Goal: Transaction & Acquisition: Register for event/course

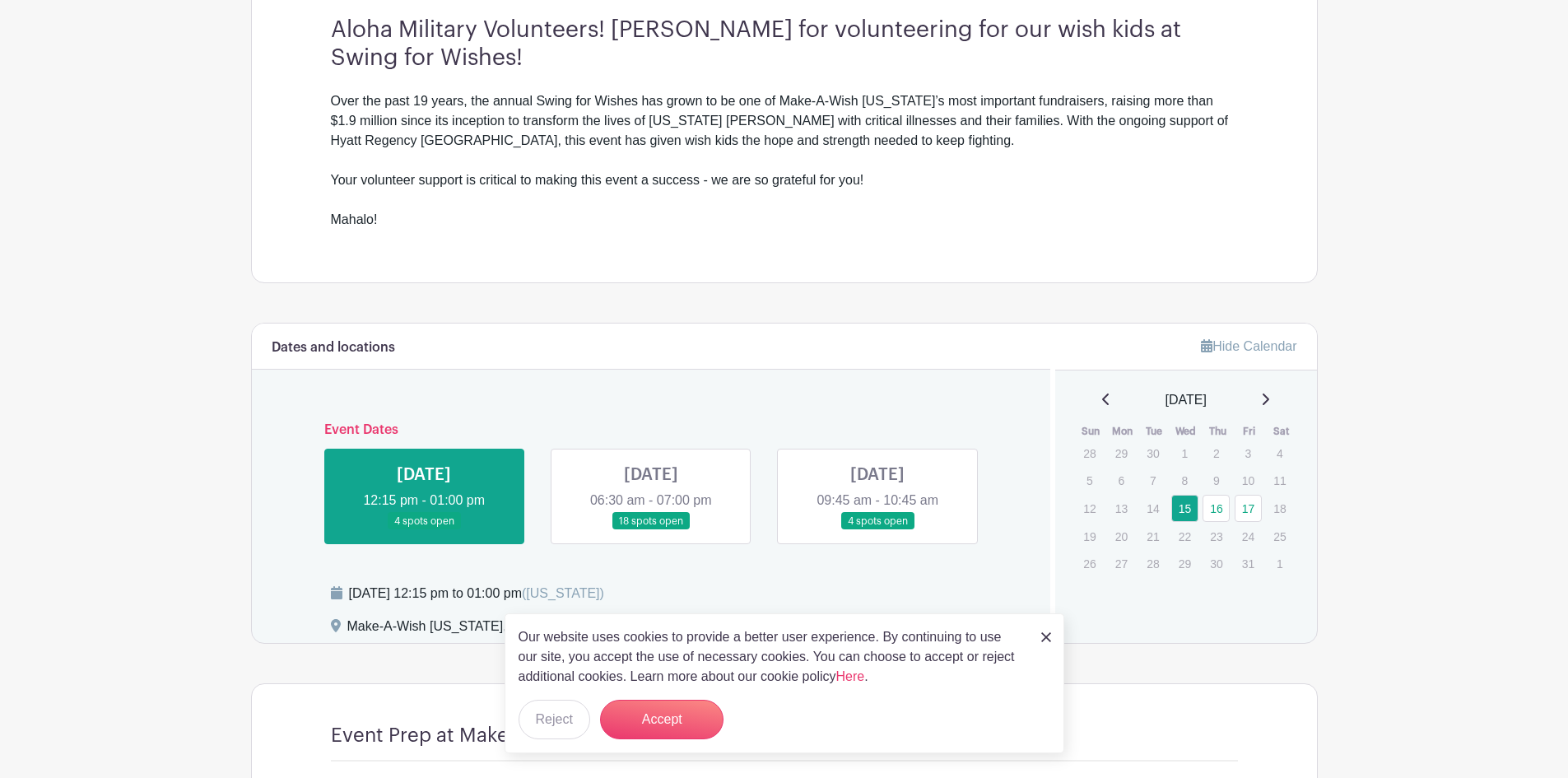
scroll to position [576, 0]
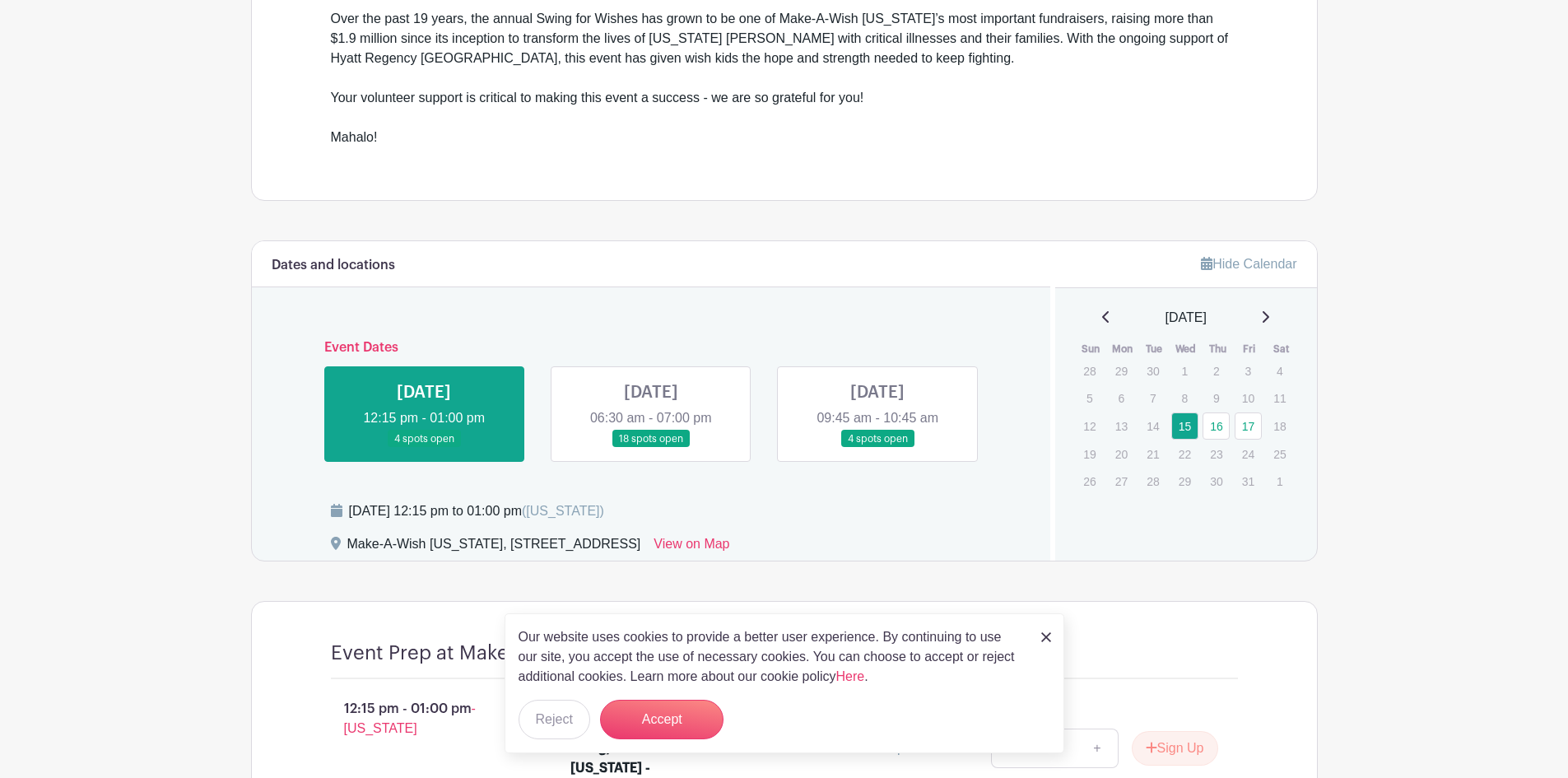
click at [877, 448] on link at bounding box center [877, 448] width 0 height 0
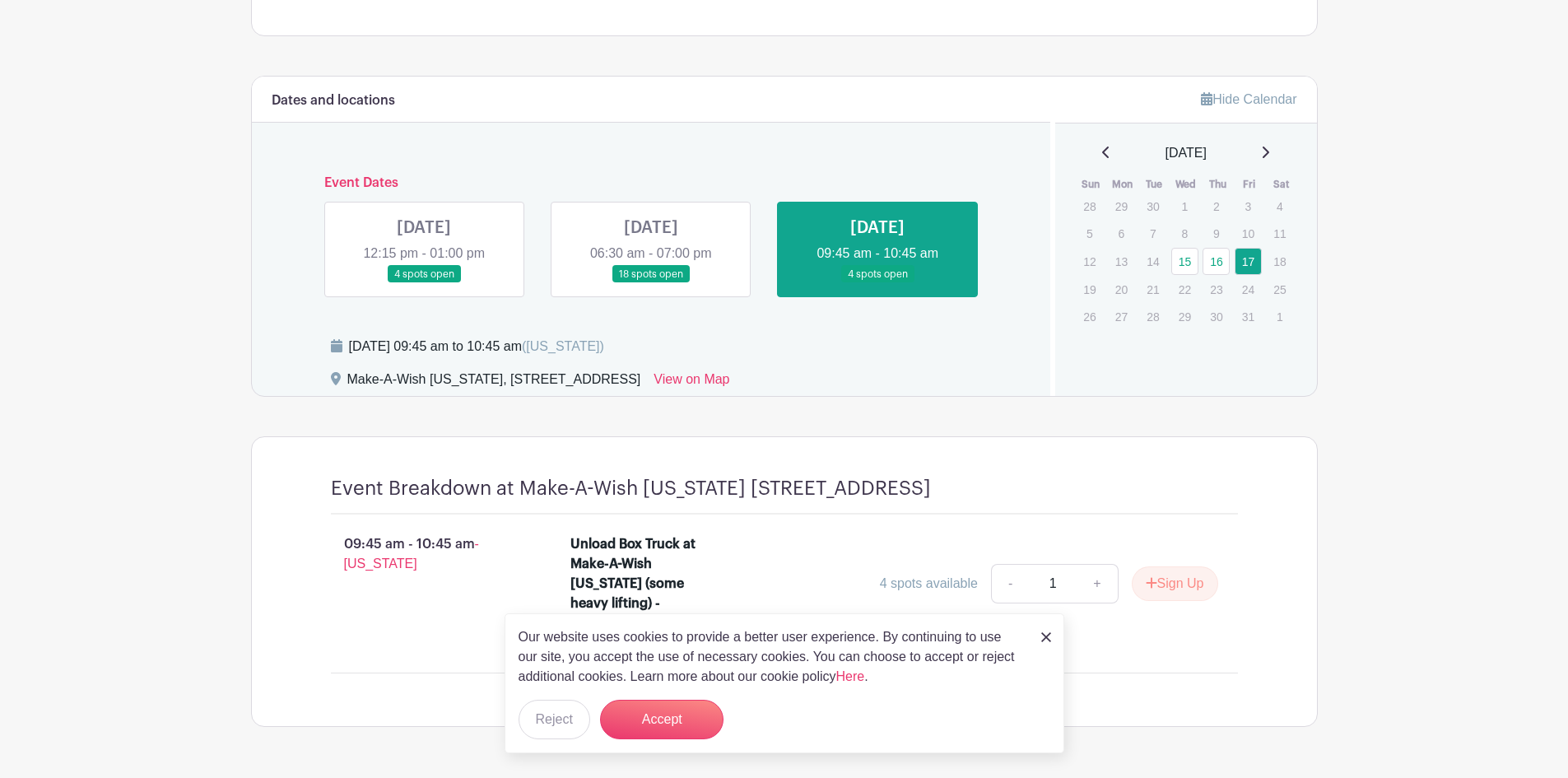
scroll to position [812, 0]
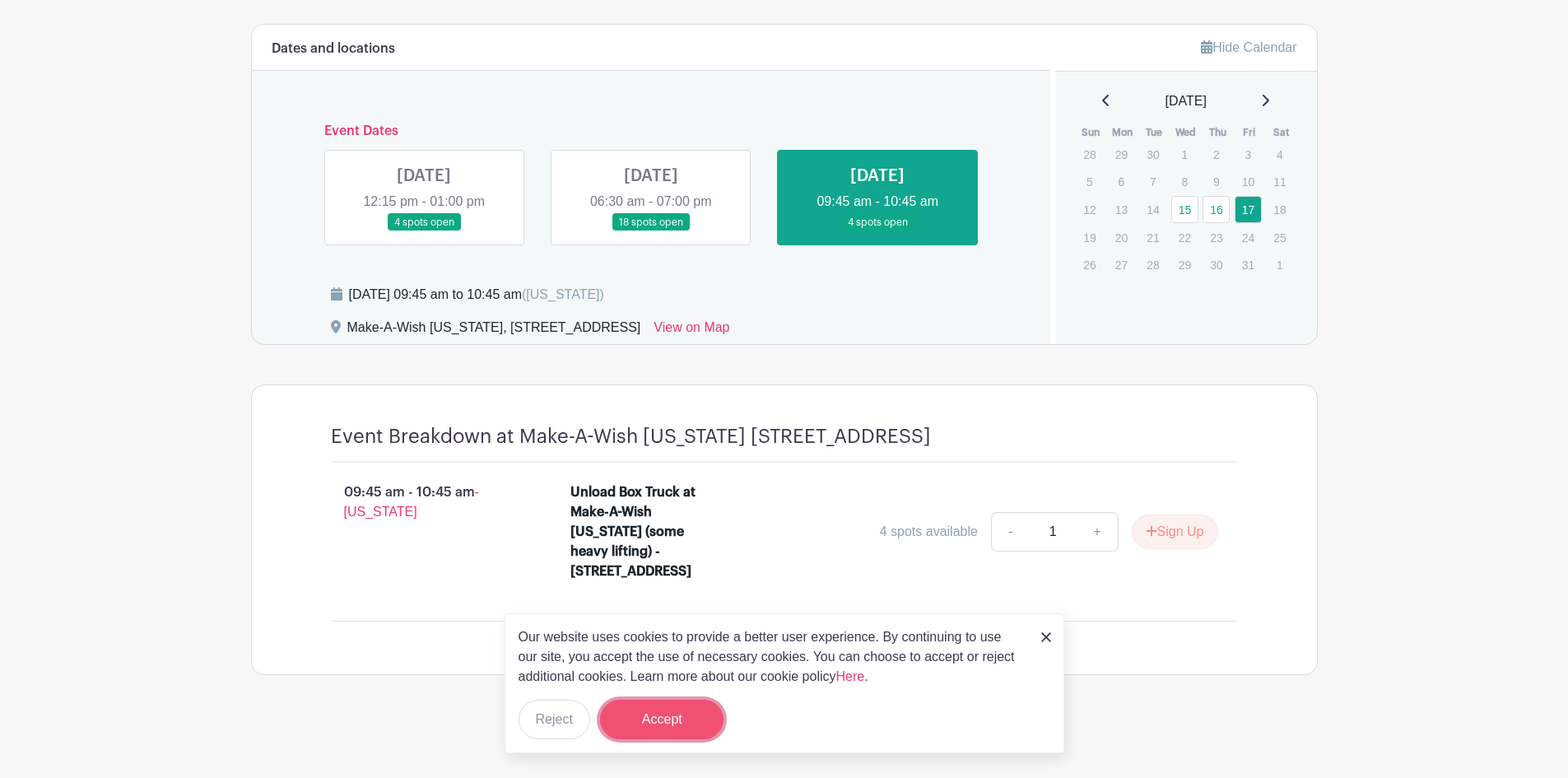
click at [701, 701] on button "Accept" at bounding box center [661, 719] width 123 height 39
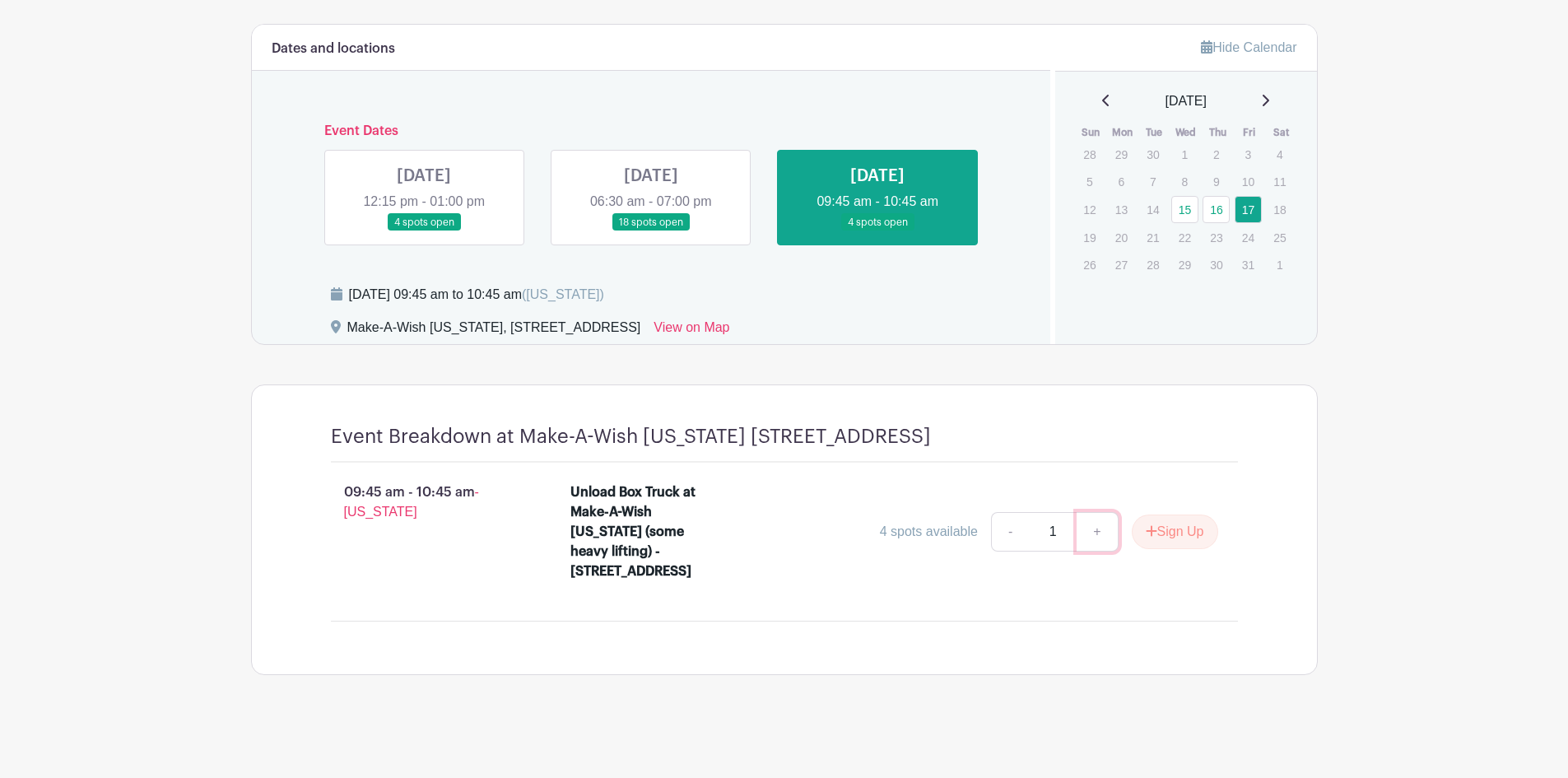
click at [1099, 526] on link "+" at bounding box center [1097, 531] width 41 height 39
click at [1007, 527] on link "-" at bounding box center [1009, 531] width 38 height 39
type input "2"
click at [424, 231] on link at bounding box center [424, 231] width 0 height 0
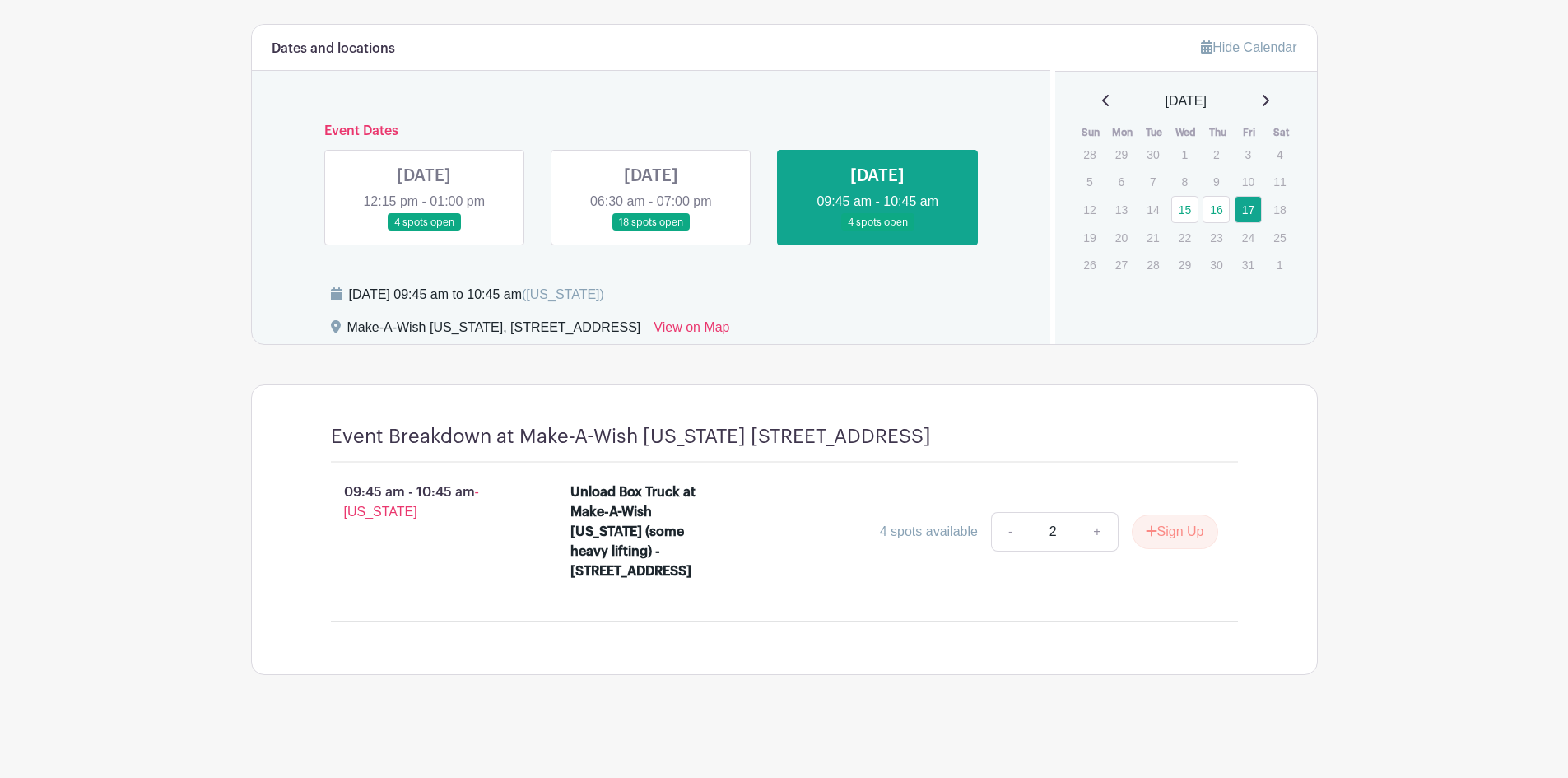
click at [424, 231] on link at bounding box center [424, 231] width 0 height 0
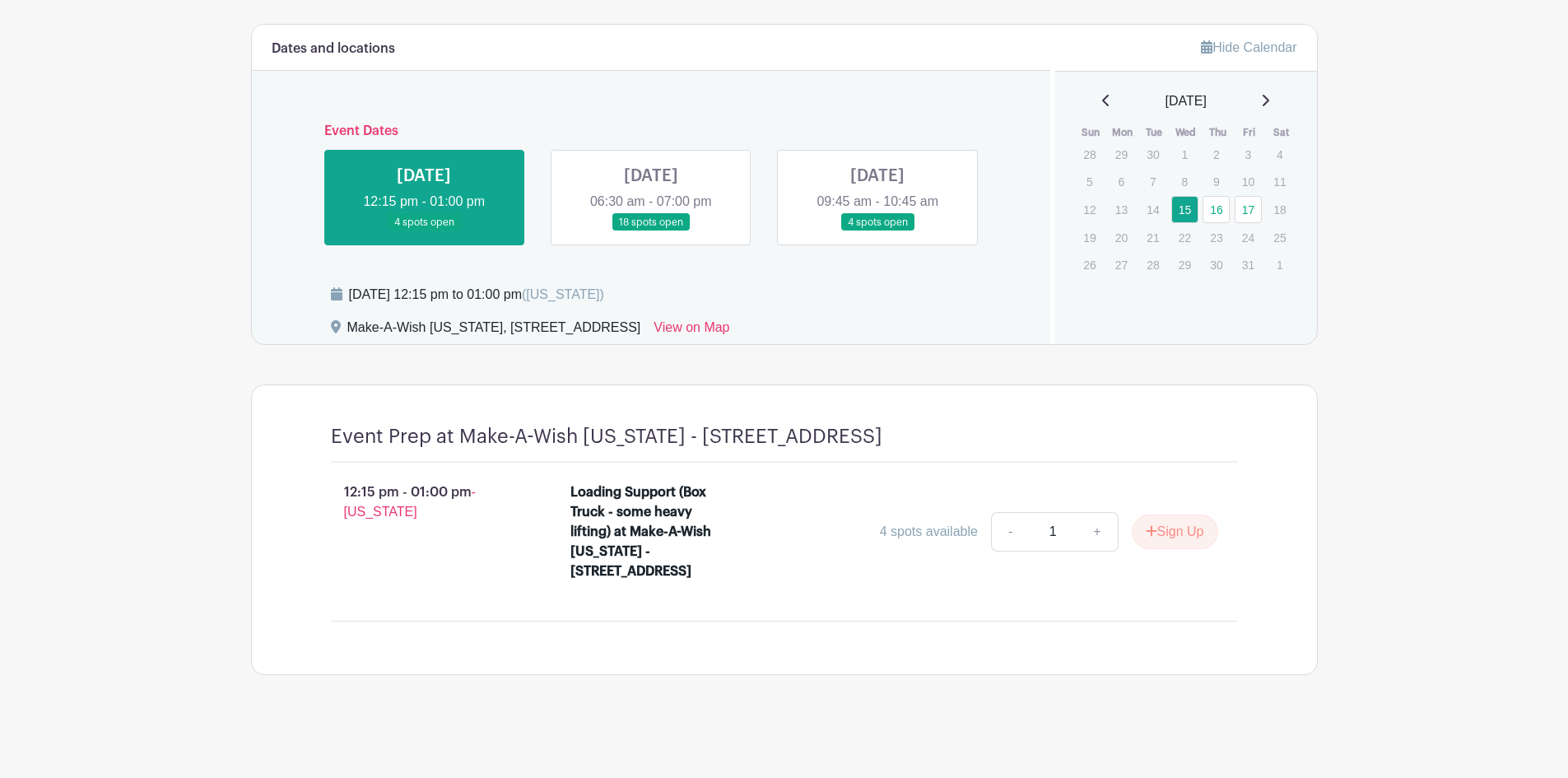
click at [877, 231] on link at bounding box center [877, 231] width 0 height 0
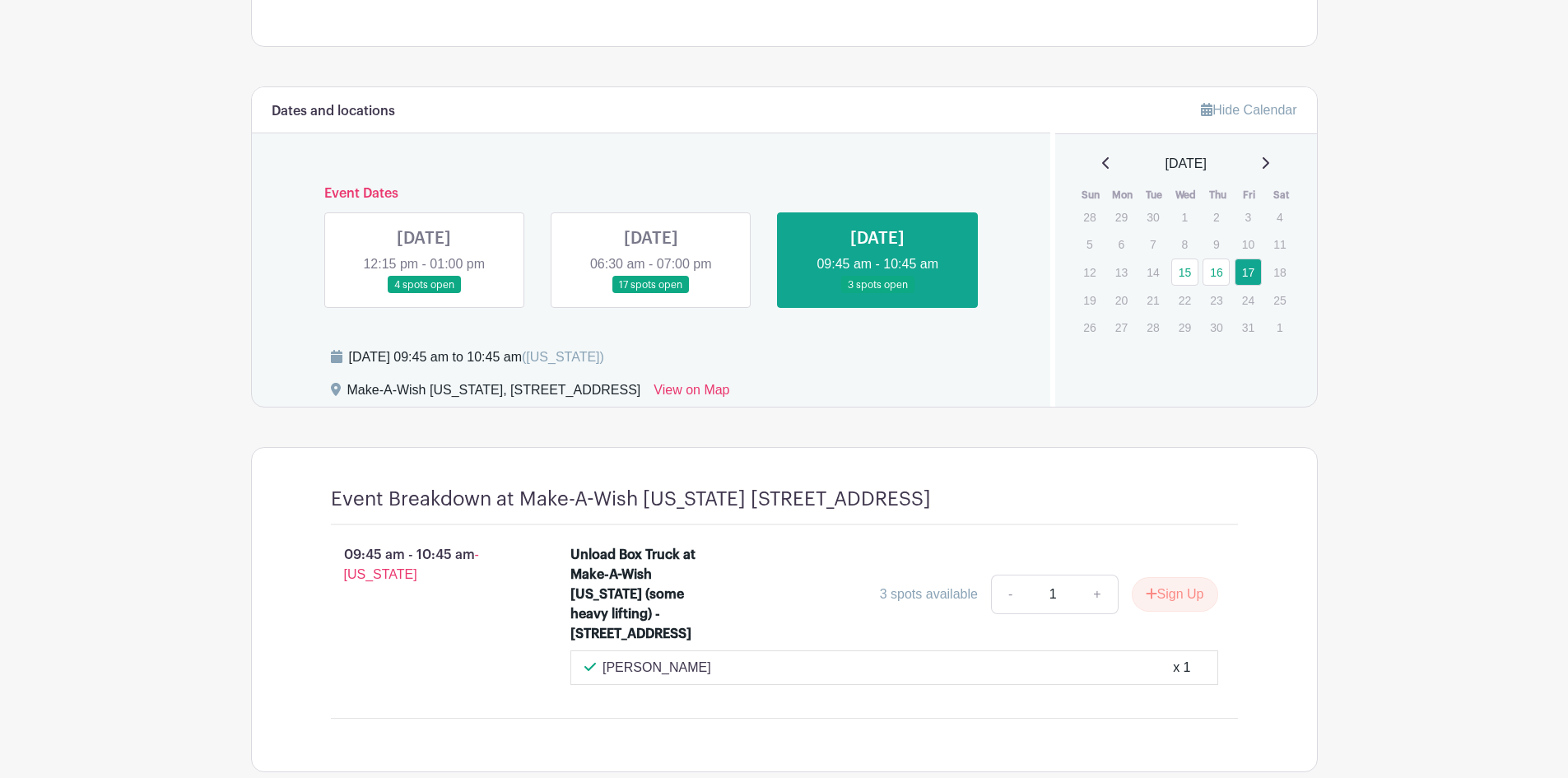
scroll to position [847, 0]
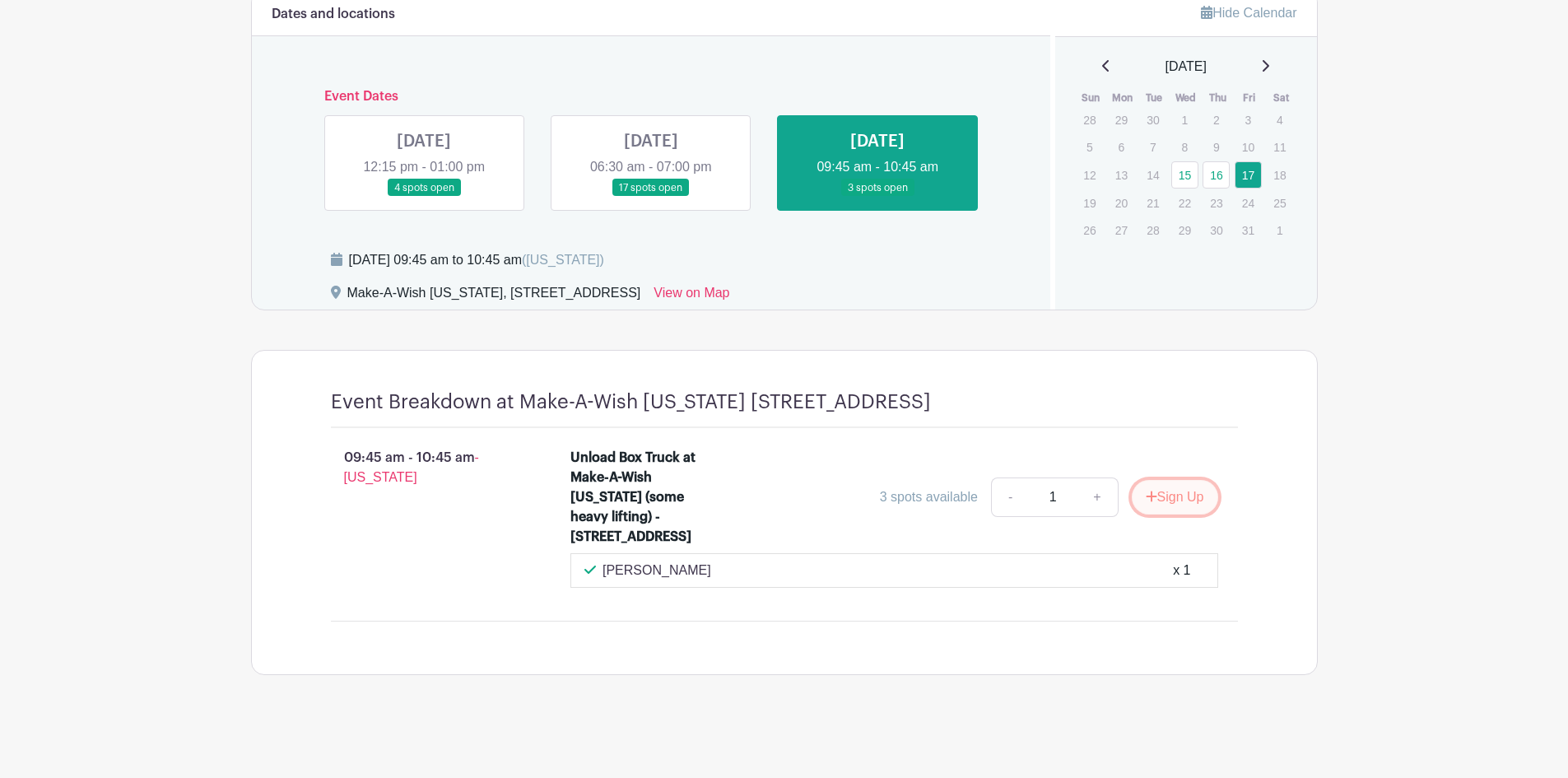
click at [1162, 484] on button "Sign Up" at bounding box center [1175, 497] width 87 height 34
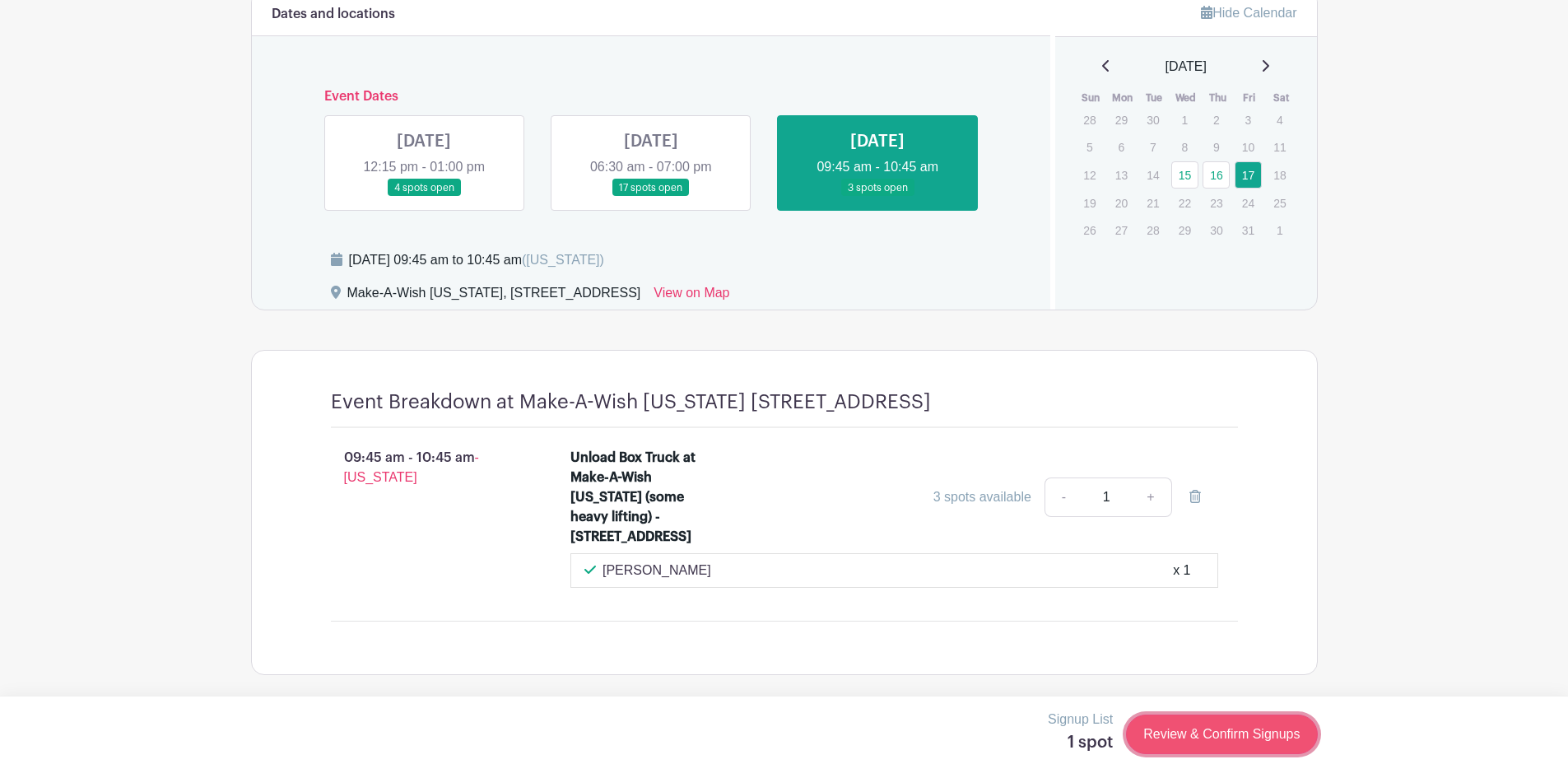
click at [1198, 741] on link "Review & Confirm Signups" at bounding box center [1221, 734] width 191 height 39
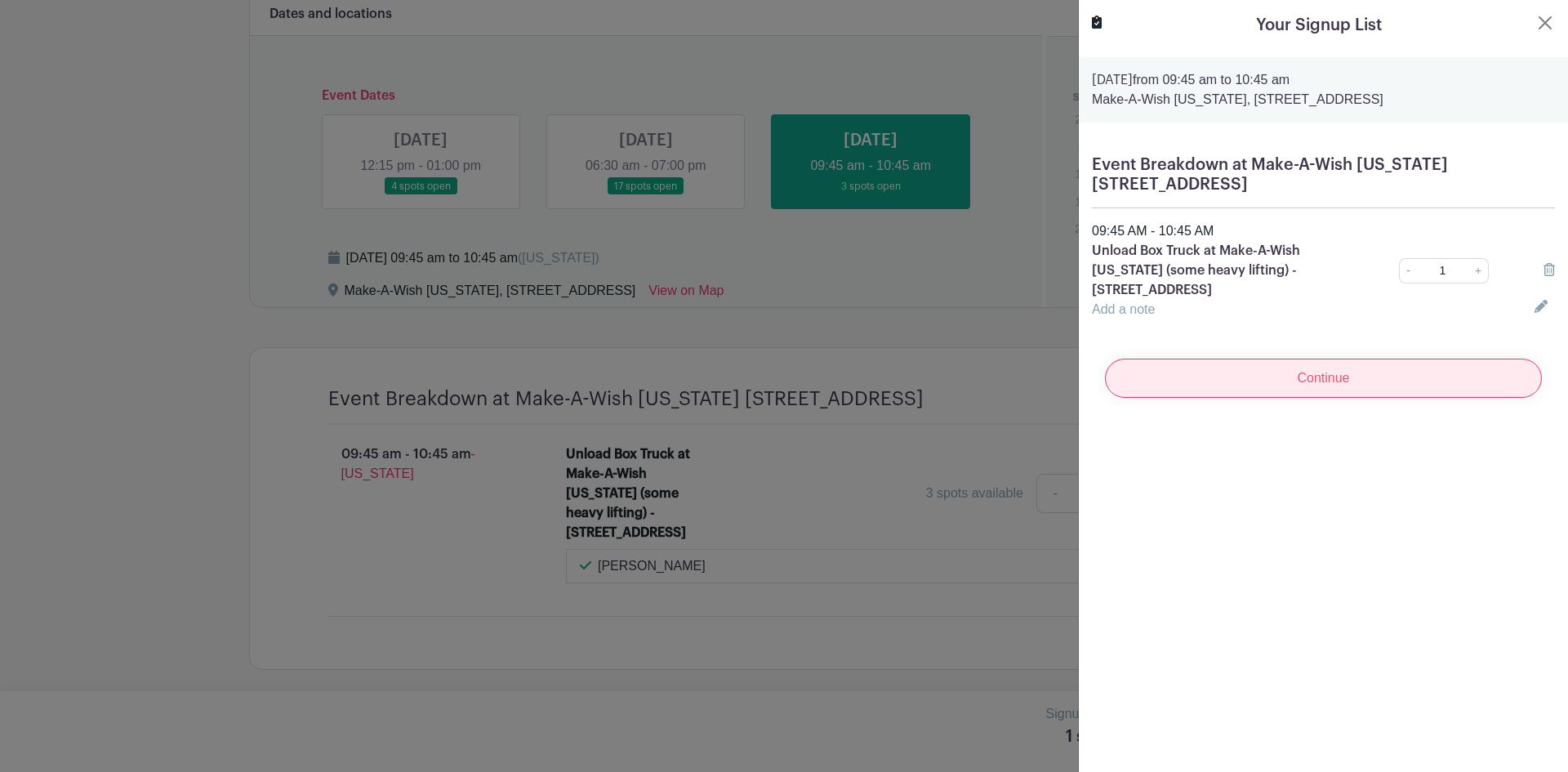
click at [1236, 383] on input "Continue" at bounding box center [1324, 378] width 437 height 39
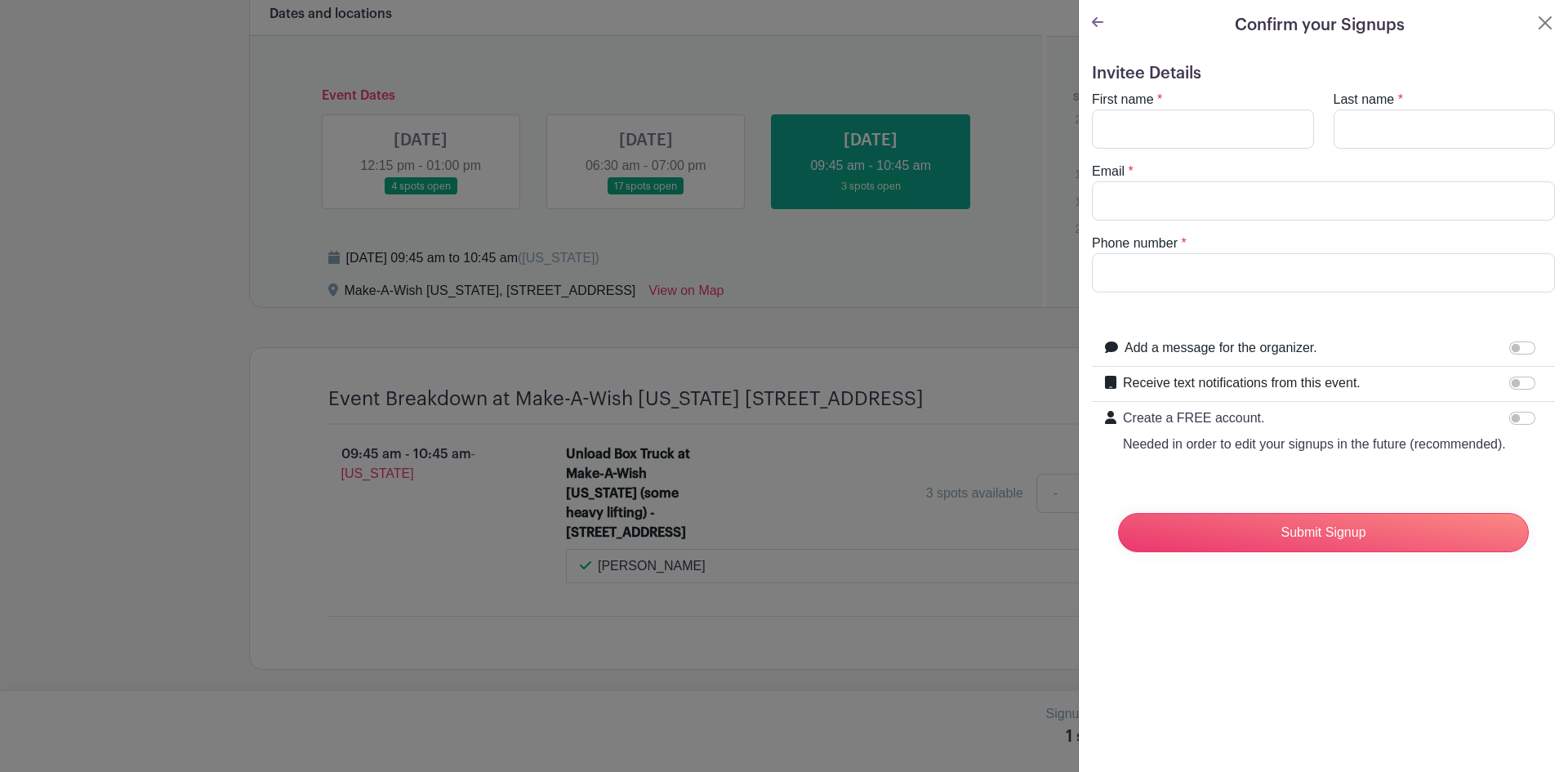
click at [1102, 37] on turbo-frame "Confirm your Signups Invitee Details First name * Last name * Email * Phone num…" at bounding box center [1323, 295] width 489 height 591
click at [1536, 25] on button "Close" at bounding box center [1545, 22] width 20 height 20
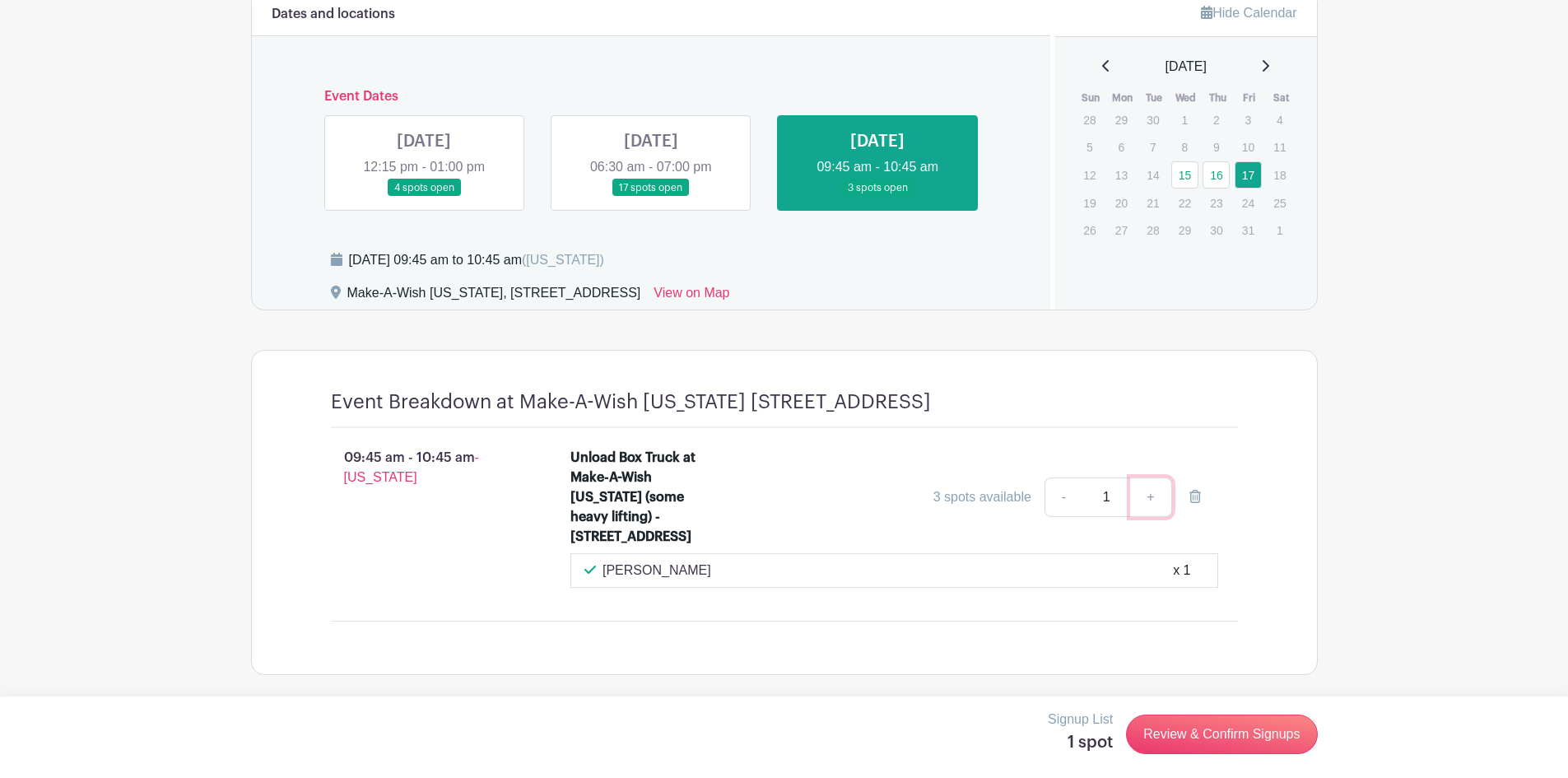
click at [1152, 489] on link "+" at bounding box center [1151, 497] width 41 height 39
type input "2"
click at [1152, 488] on link "+" at bounding box center [1151, 497] width 41 height 39
type input "3"
click at [1179, 722] on link "Review & Confirm Signups" at bounding box center [1221, 734] width 191 height 39
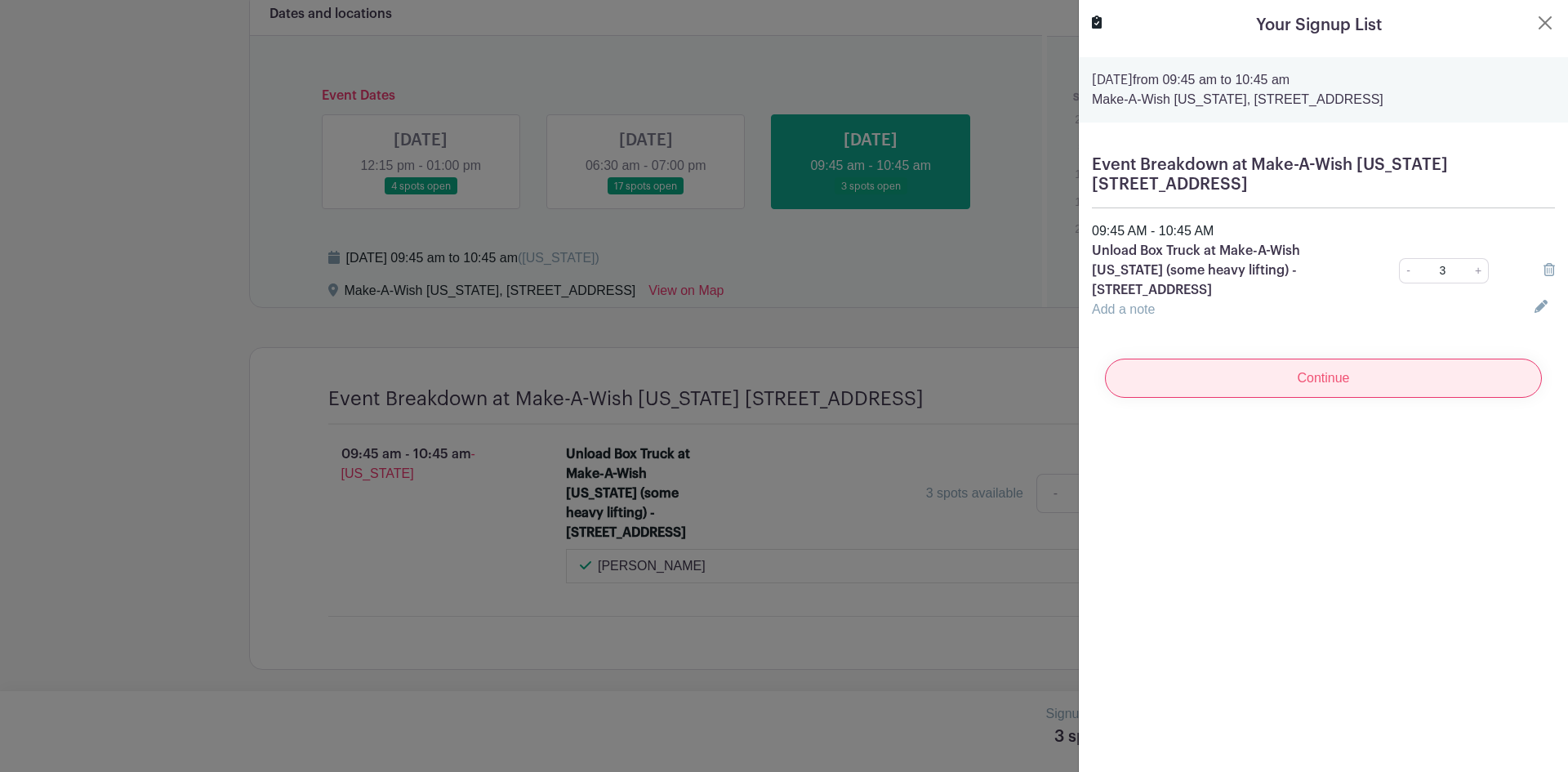
click at [1304, 380] on input "Continue" at bounding box center [1324, 378] width 437 height 39
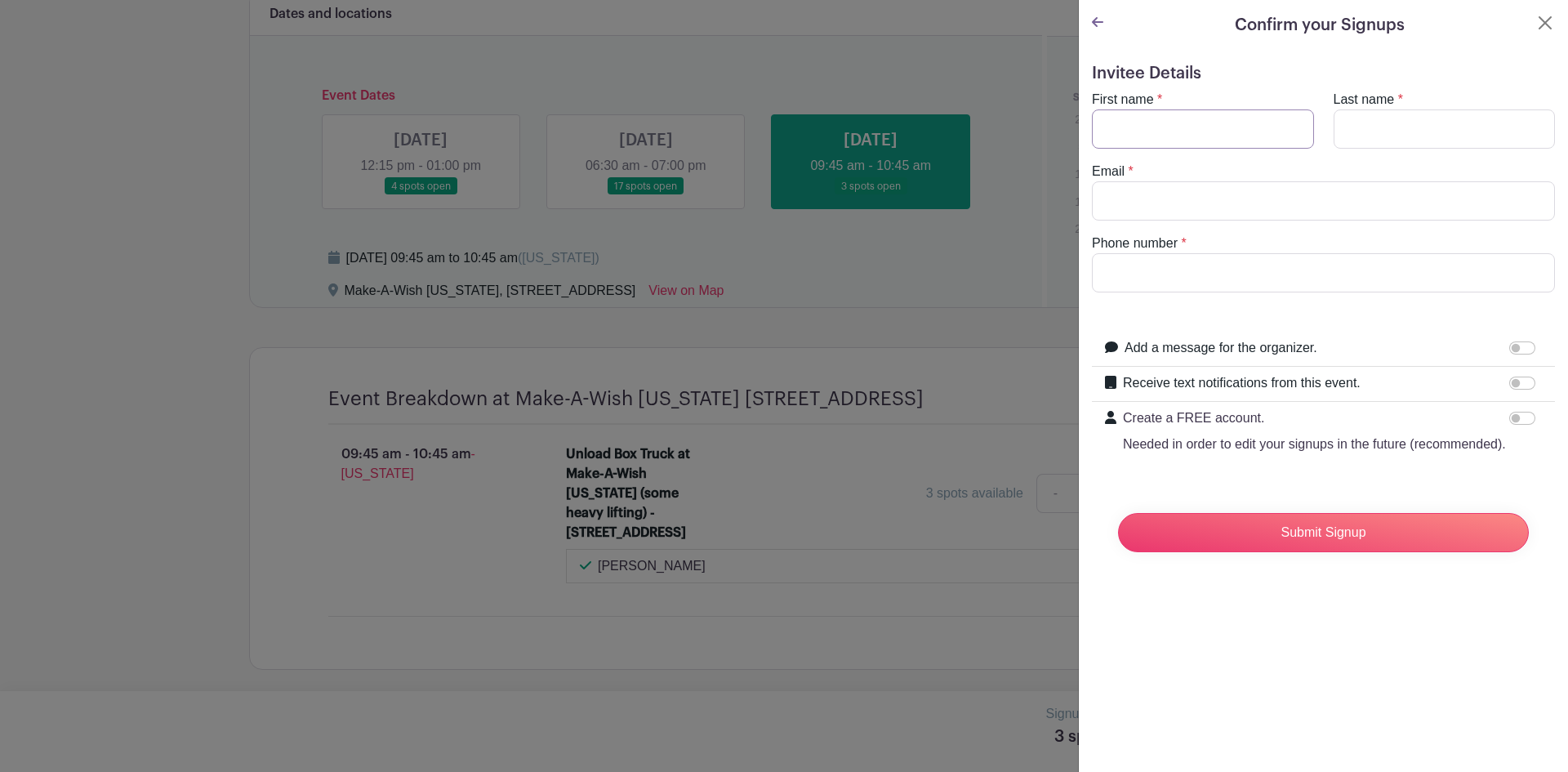
click at [1182, 136] on input "First name" at bounding box center [1202, 129] width 222 height 39
type input "Benjamin"
click at [1537, 30] on button "Close" at bounding box center [1545, 22] width 20 height 20
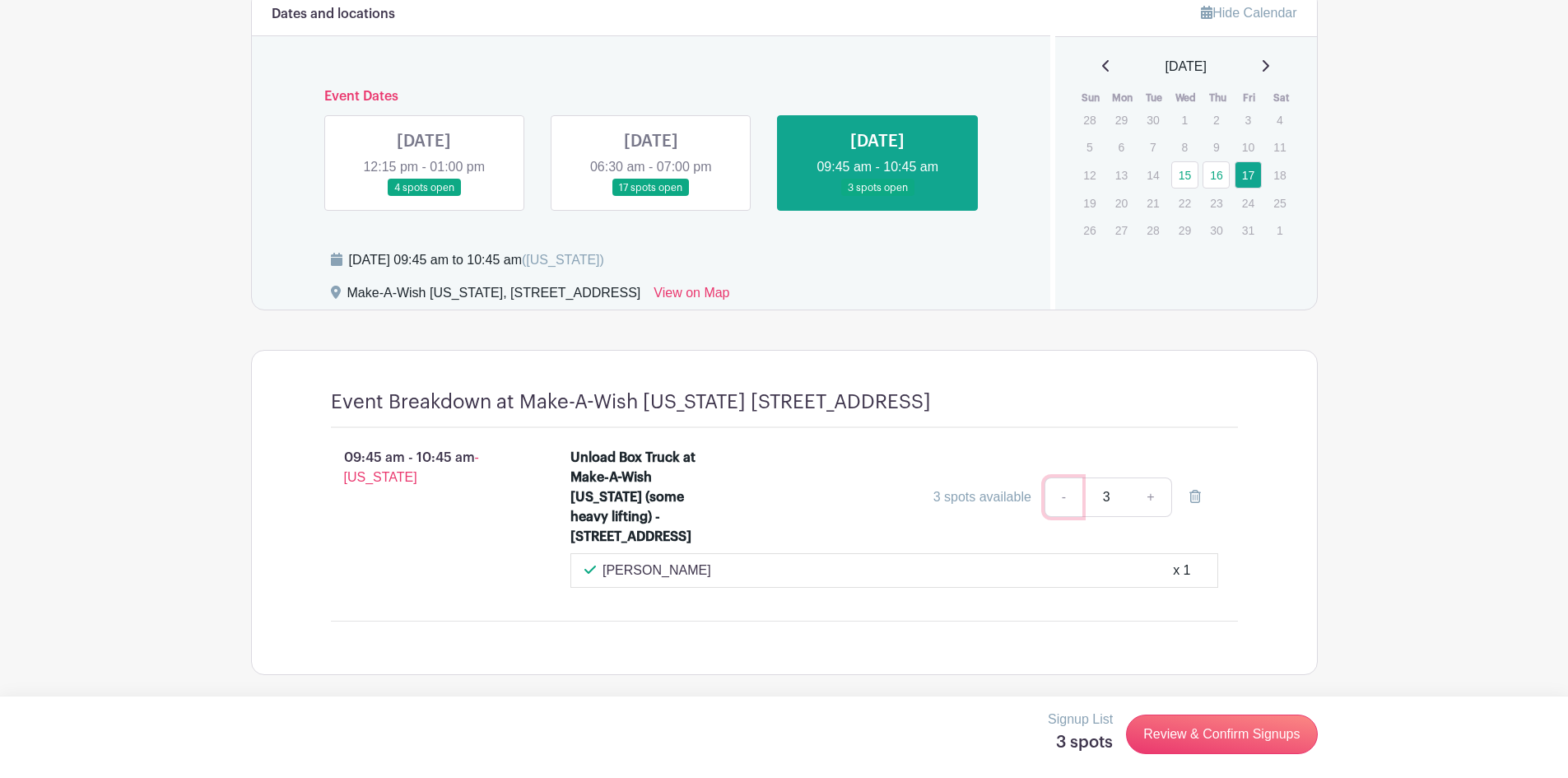
click at [1053, 488] on link "-" at bounding box center [1063, 497] width 38 height 39
type input "2"
click at [1053, 488] on link "-" at bounding box center [1063, 497] width 38 height 39
type input "1"
click at [1202, 740] on link "Review & Confirm Signups" at bounding box center [1221, 734] width 191 height 39
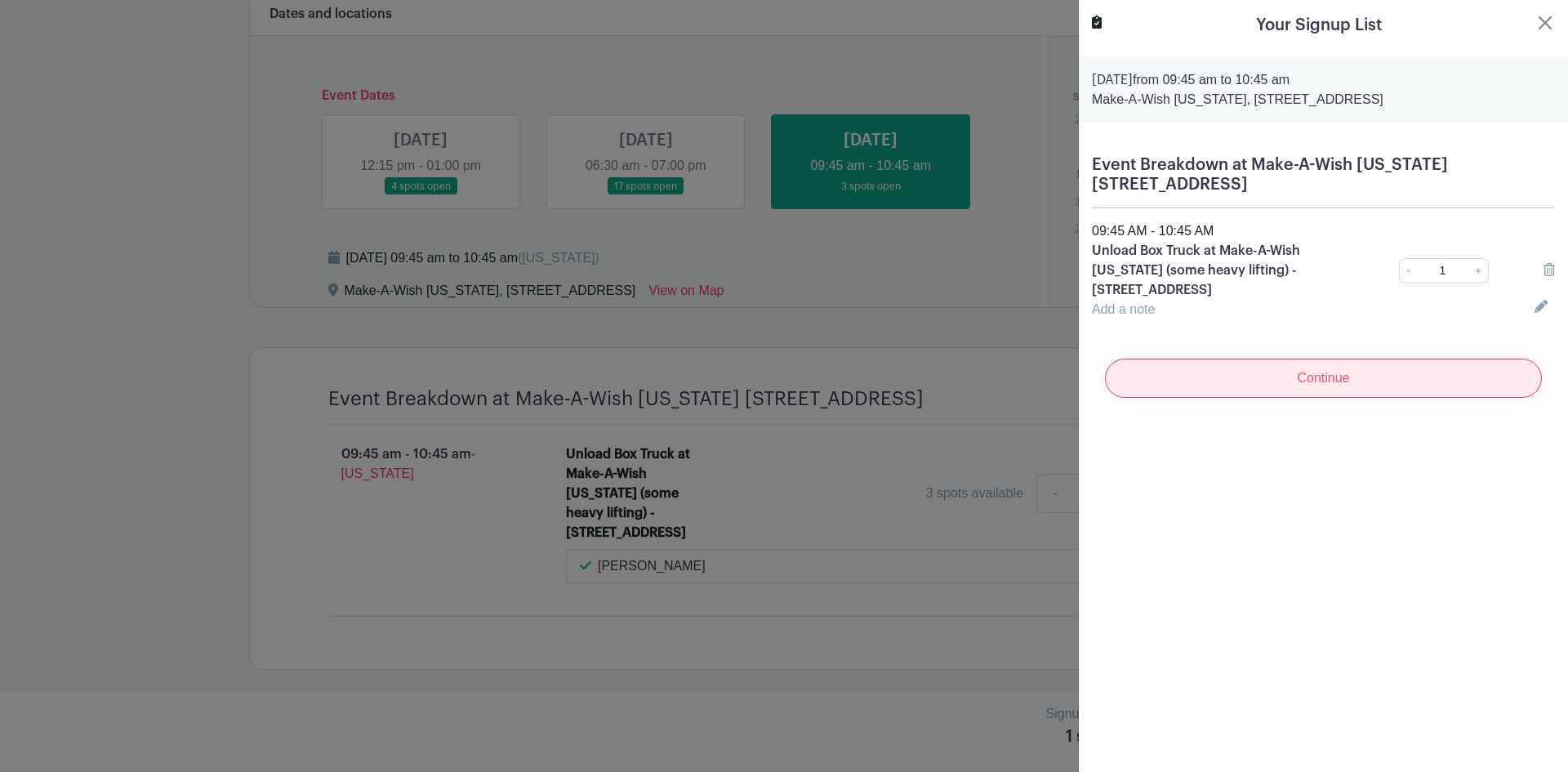
click at [1327, 386] on input "Continue" at bounding box center [1324, 378] width 437 height 39
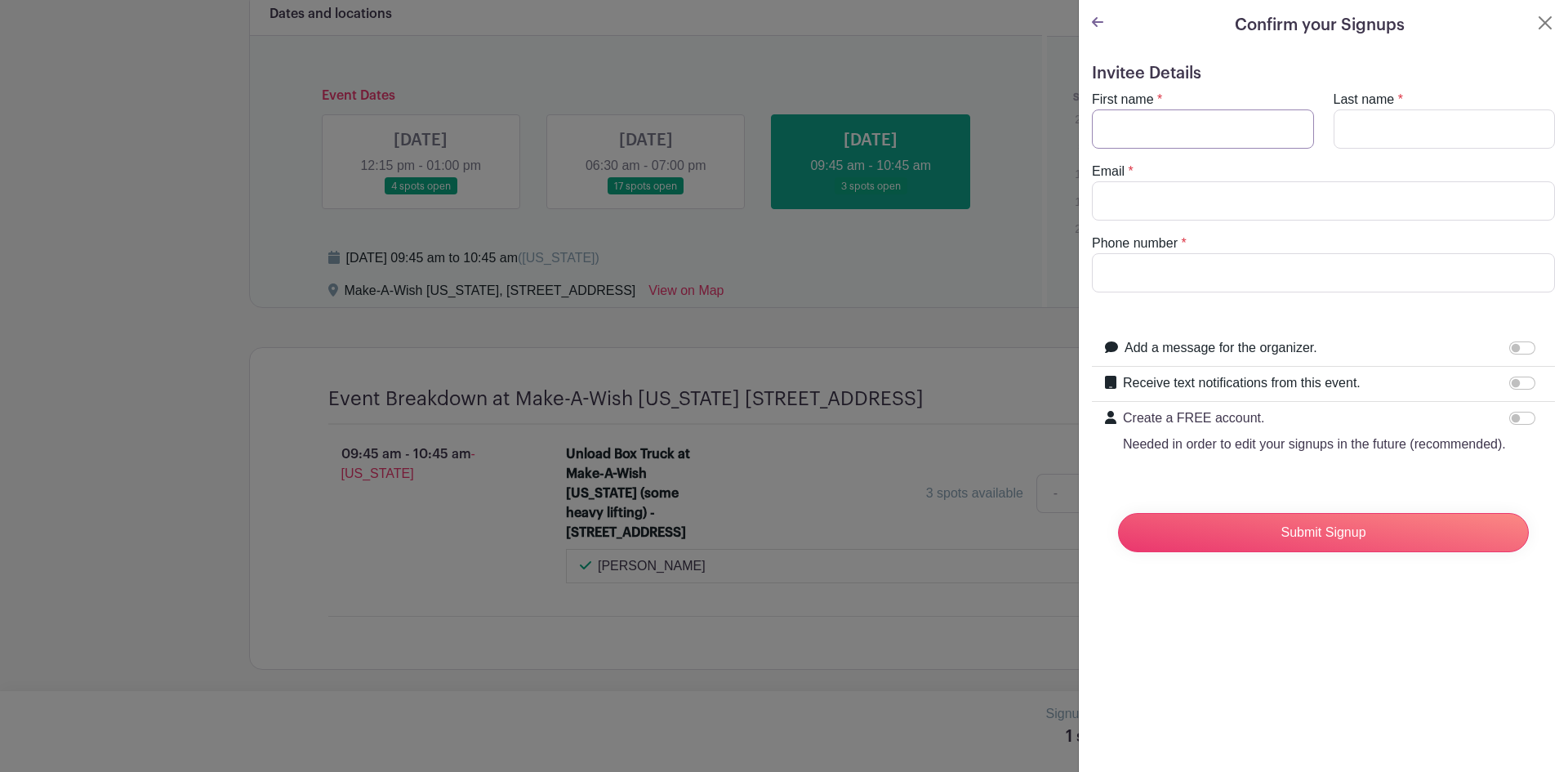
click at [1204, 139] on input "First name" at bounding box center [1202, 129] width 222 height 39
type input "Benjamin"
click at [1435, 137] on input "Last name" at bounding box center [1445, 129] width 222 height 39
type input "Hamilton"
click at [1338, 197] on input "Email" at bounding box center [1323, 201] width 463 height 39
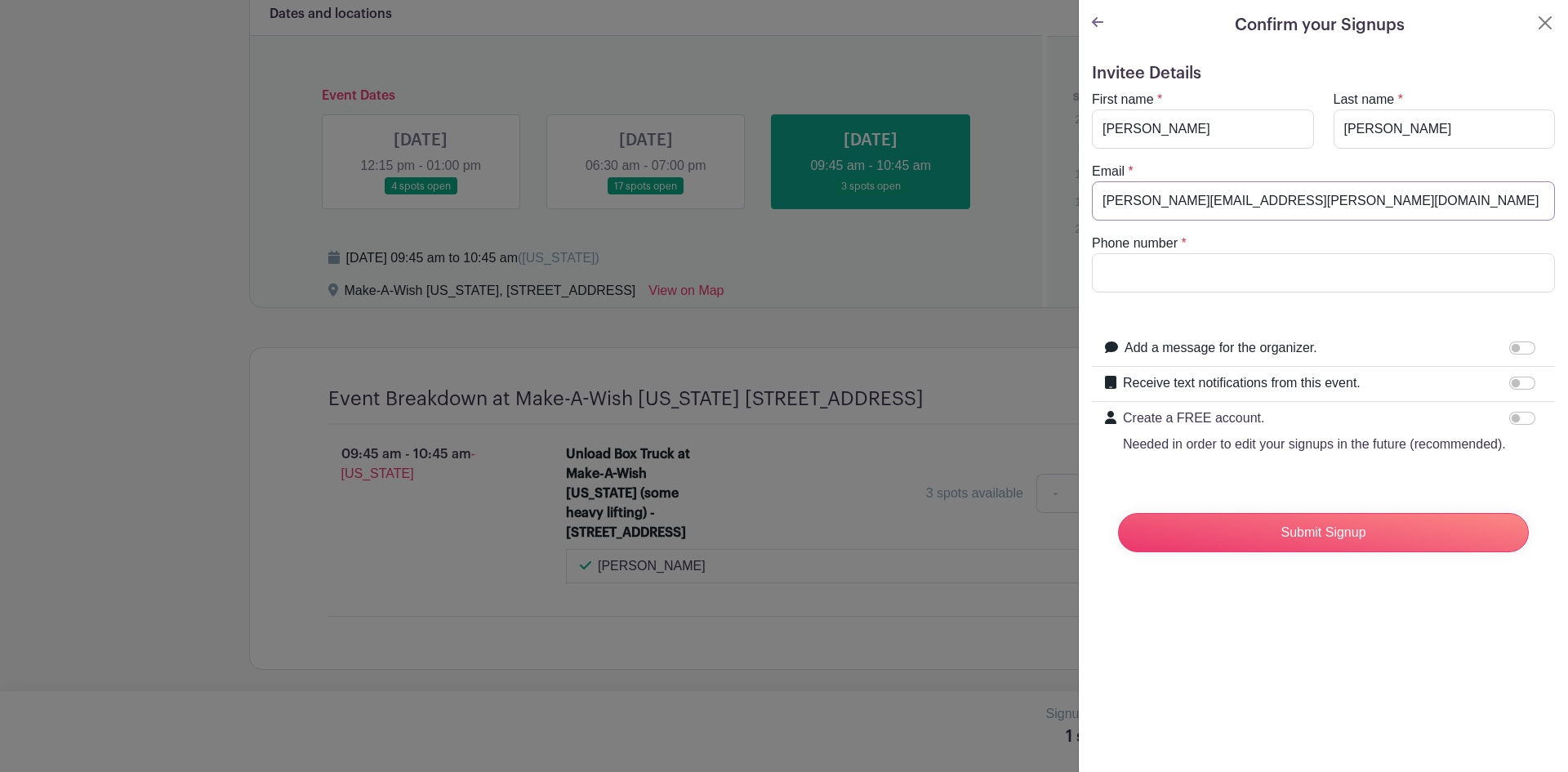
type input "benjamin.hamilton.8@us.af.mil"
click at [1325, 281] on input "Phone number" at bounding box center [1323, 273] width 463 height 39
type input "9712328415"
click at [1349, 551] on input "Submit Signup" at bounding box center [1323, 532] width 411 height 39
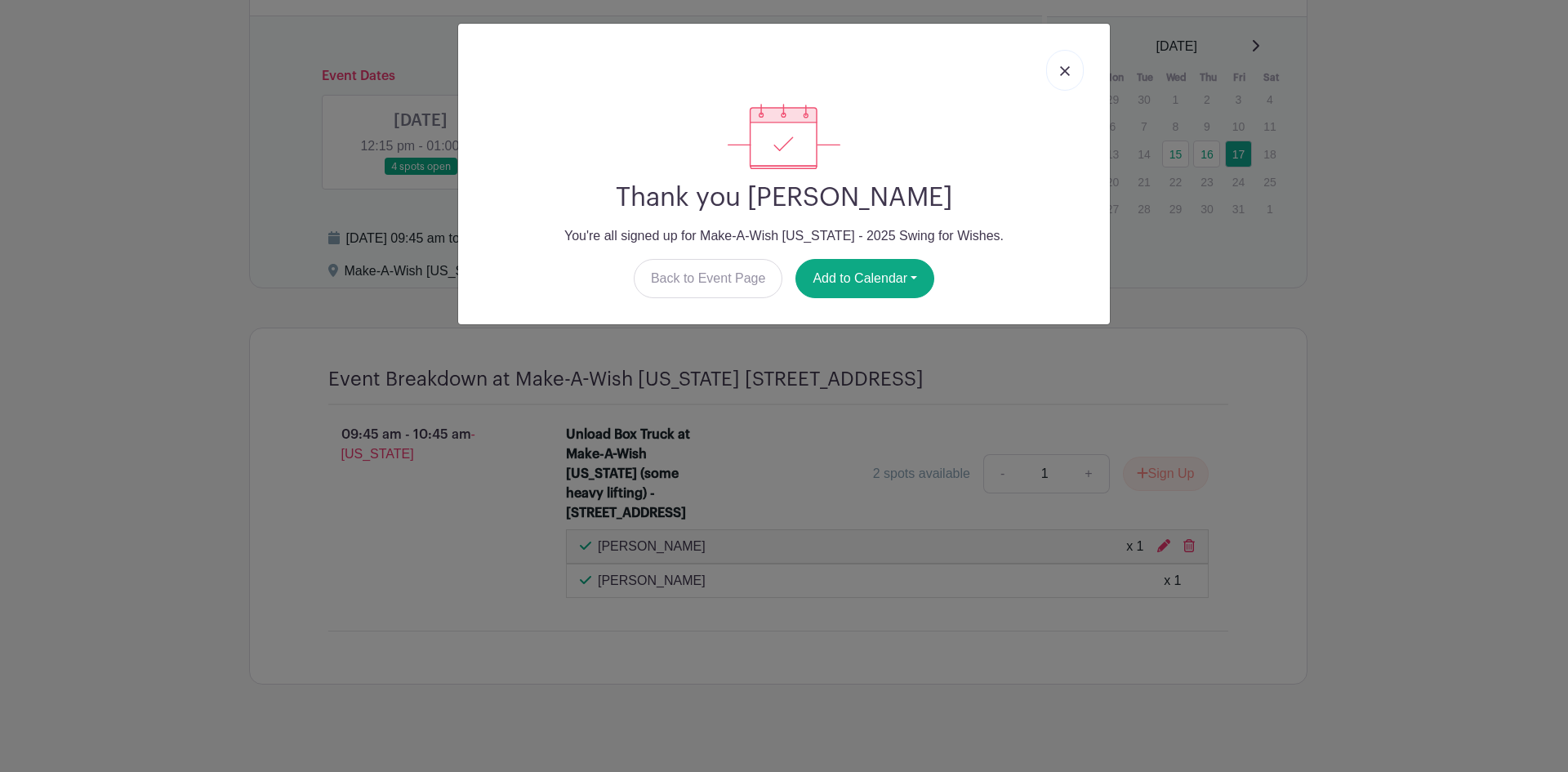
click at [1062, 72] on img at bounding box center [1065, 71] width 10 height 10
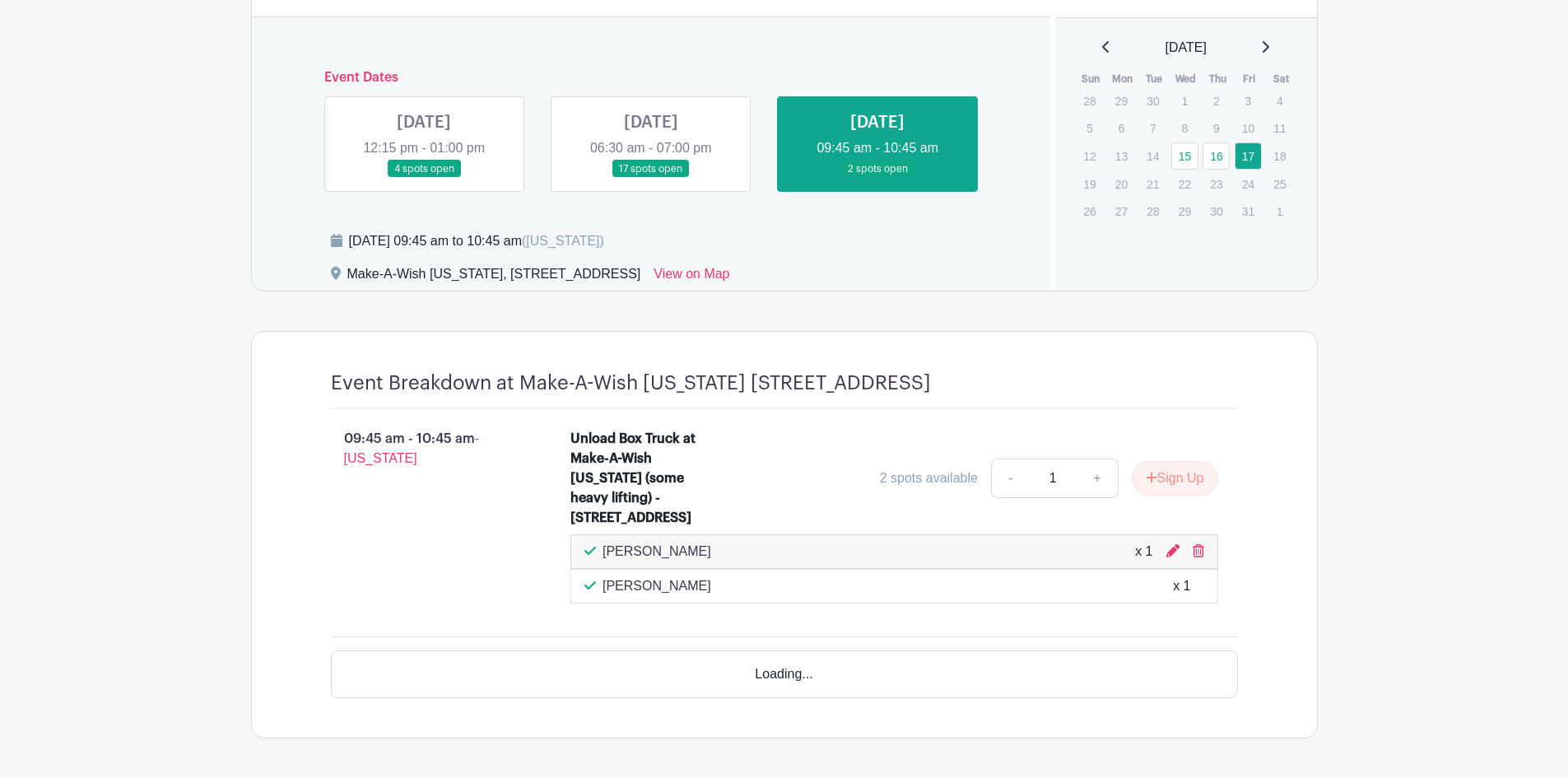
scroll to position [846, 0]
click at [651, 178] on link at bounding box center [651, 178] width 0 height 0
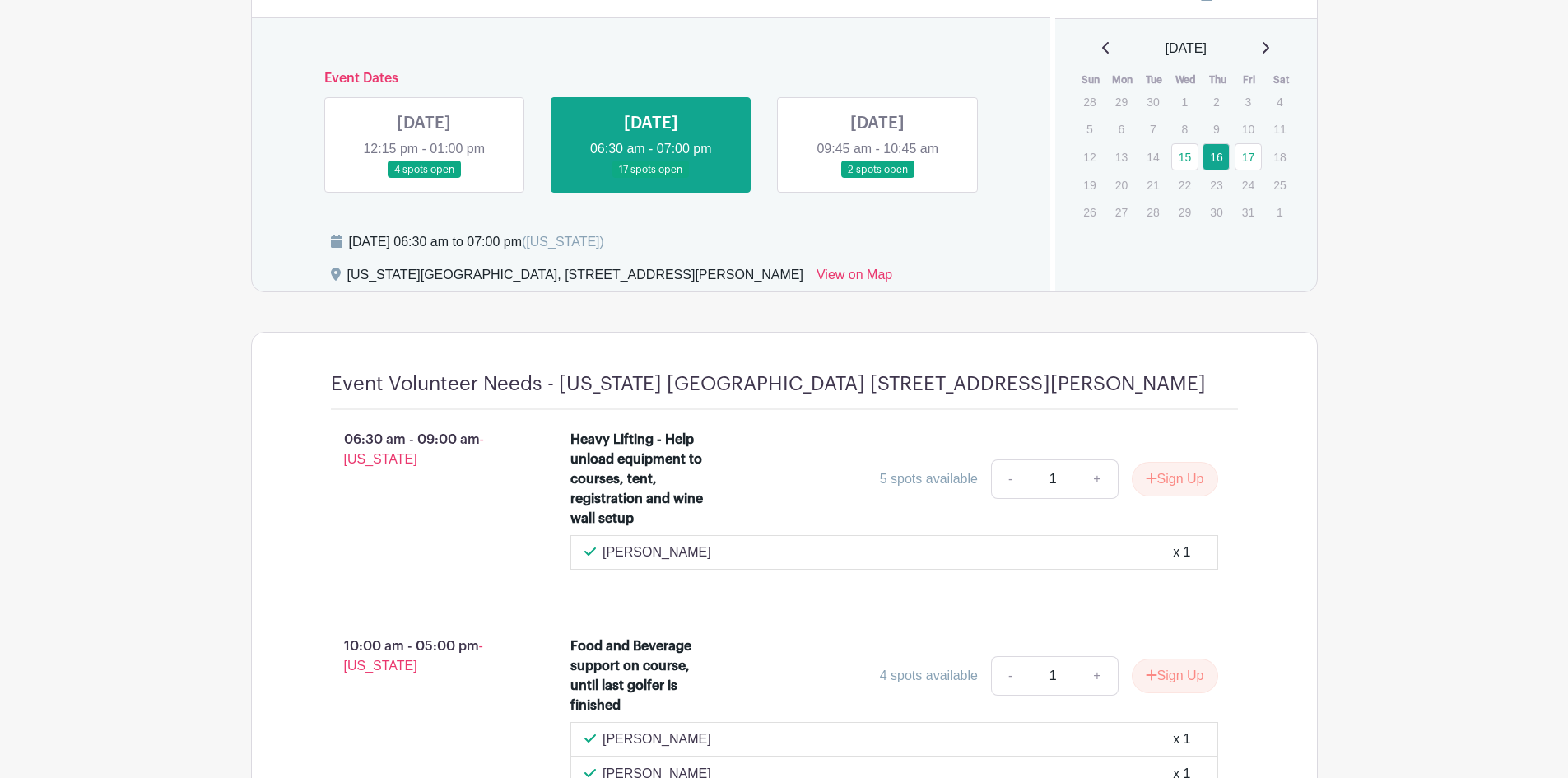
click at [424, 178] on link at bounding box center [424, 178] width 0 height 0
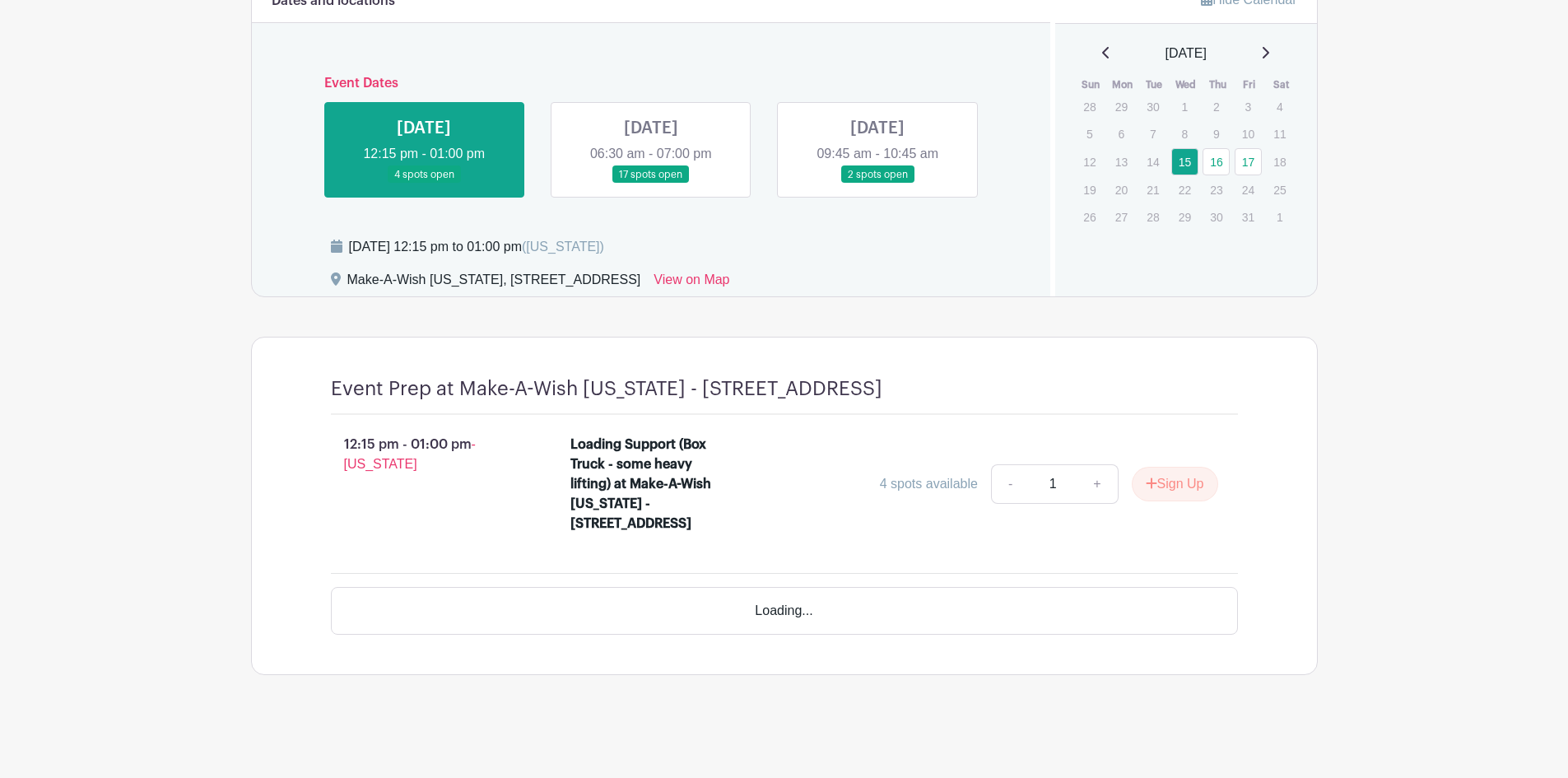
scroll to position [832, 0]
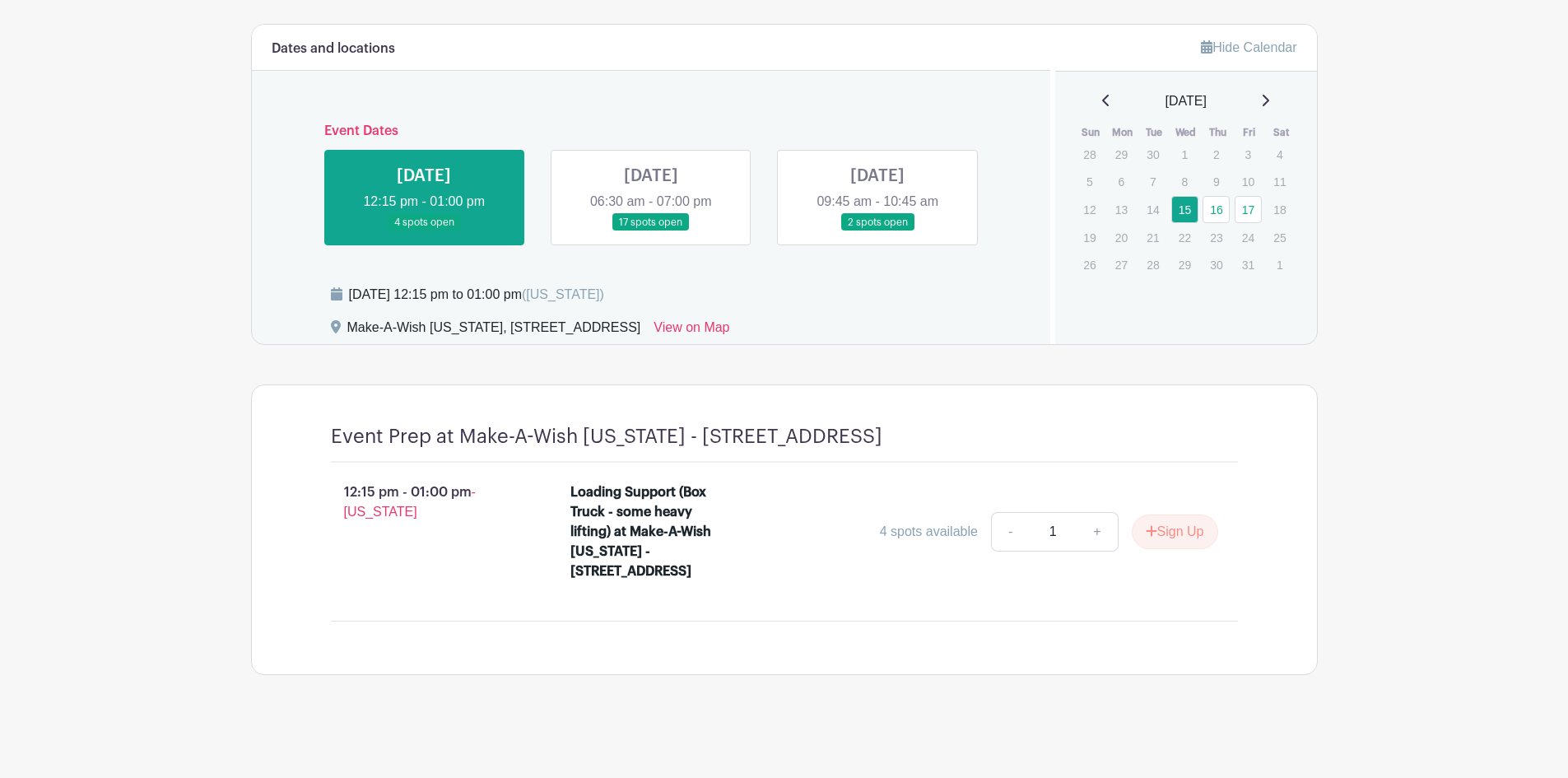
click at [877, 231] on link at bounding box center [877, 231] width 0 height 0
